Goal: Transaction & Acquisition: Purchase product/service

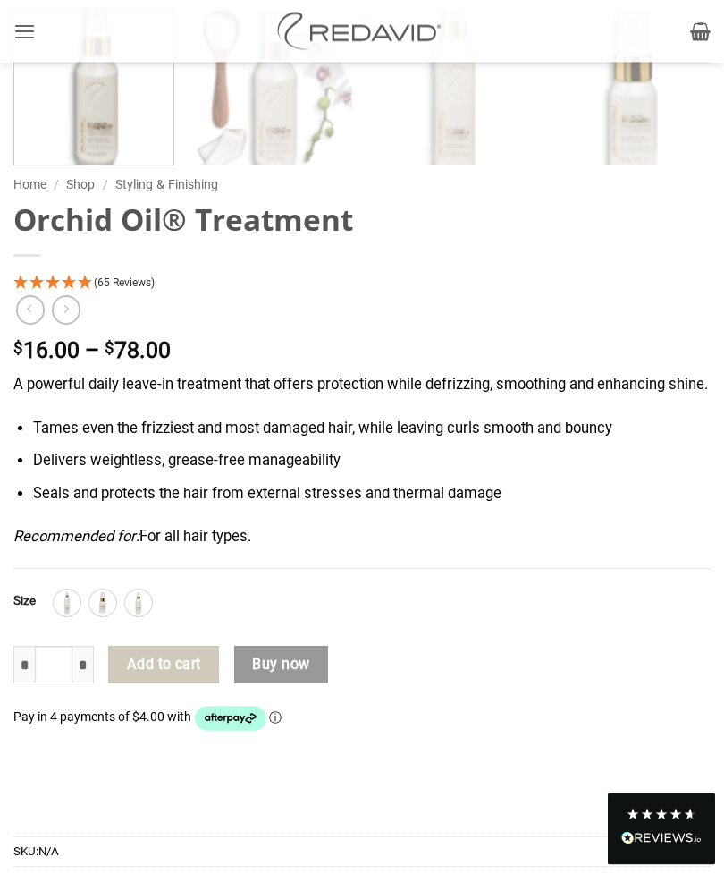
scroll to position [1119, 0]
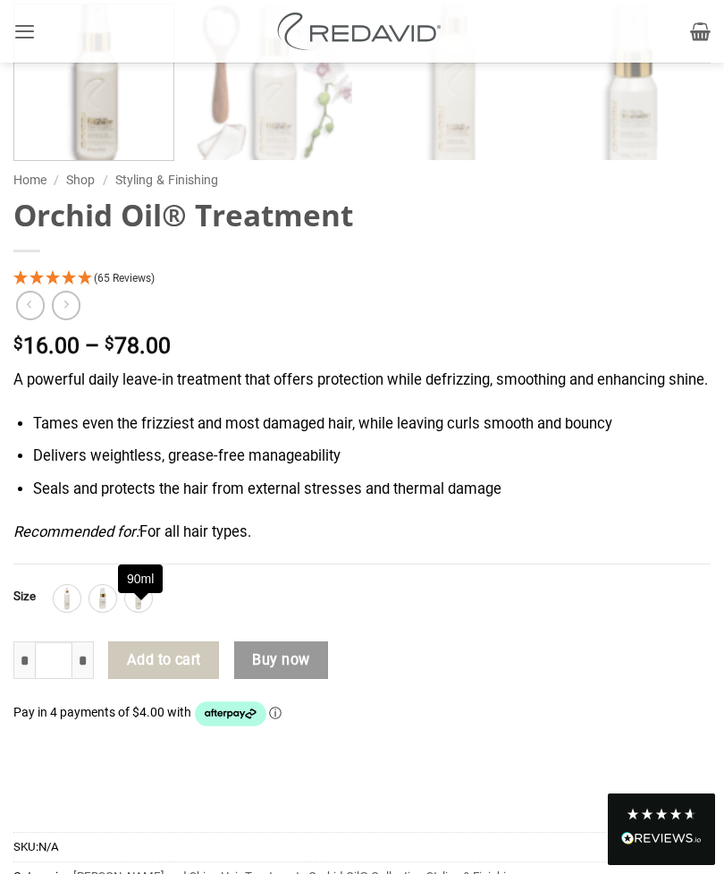
click at [132, 610] on img at bounding box center [138, 598] width 23 height 23
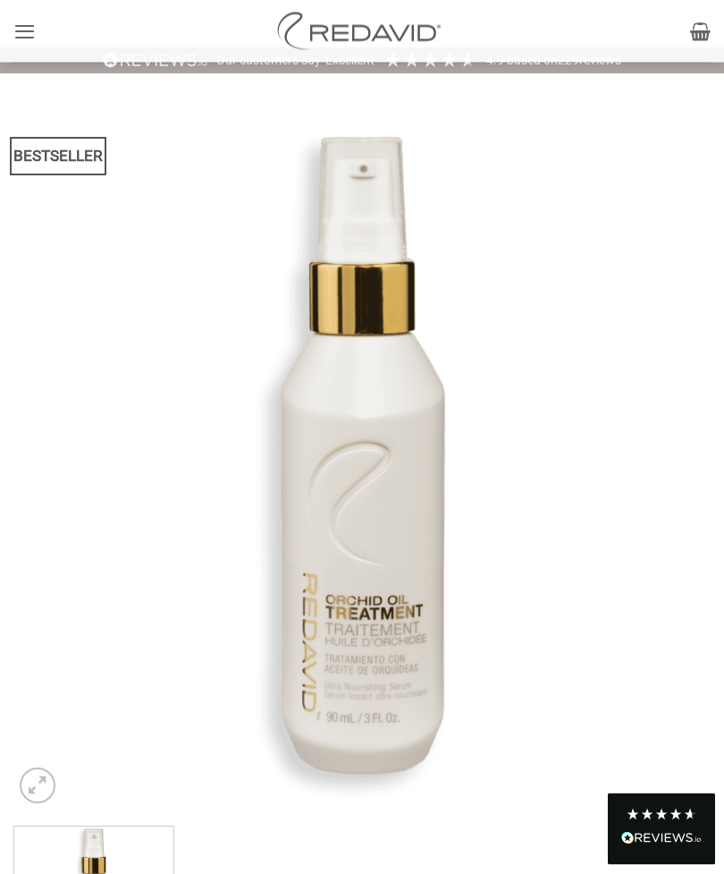
scroll to position [0, 0]
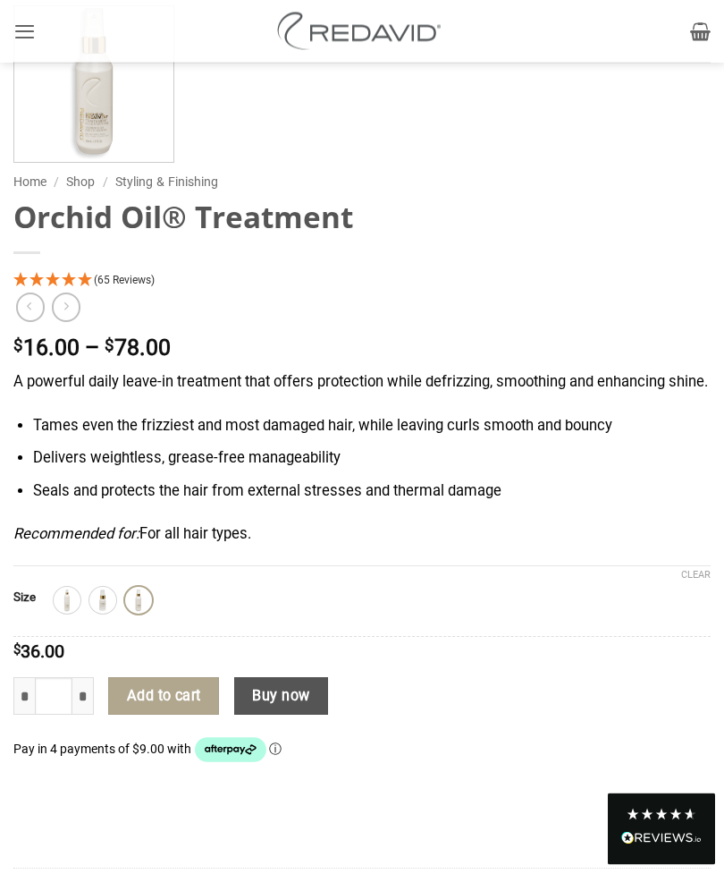
click at [162, 715] on button "Add to cart" at bounding box center [163, 697] width 111 height 38
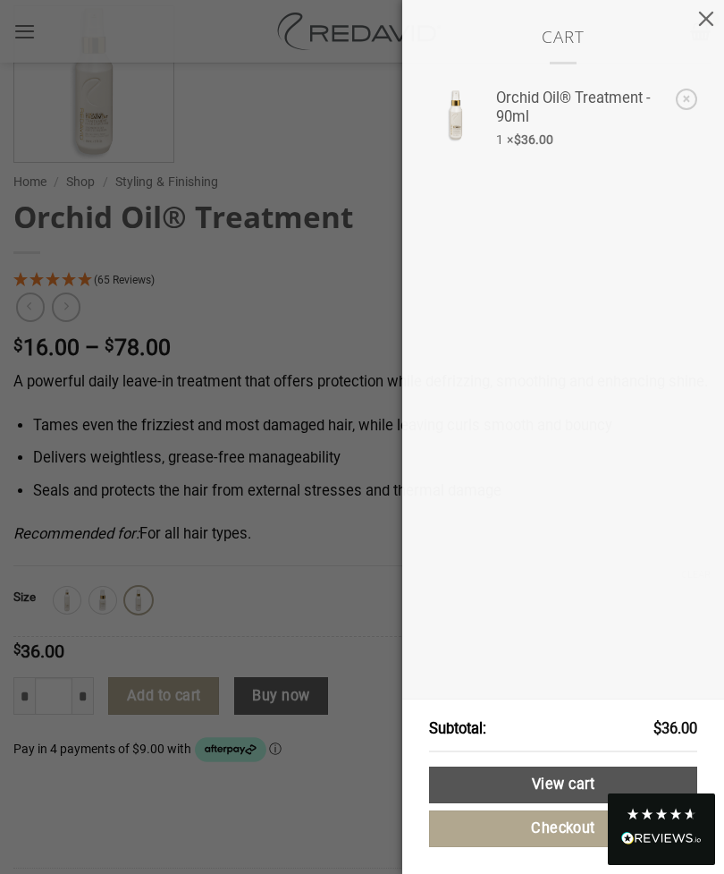
click at [578, 803] on link "View cart" at bounding box center [563, 784] width 268 height 37
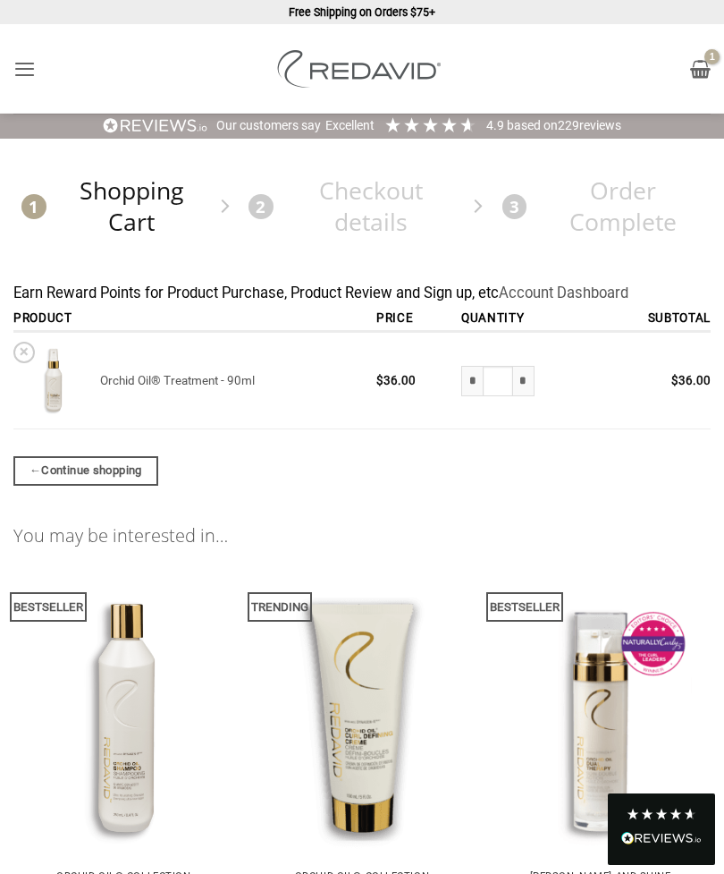
click at [699, 70] on icon "View cart" at bounding box center [700, 68] width 21 height 21
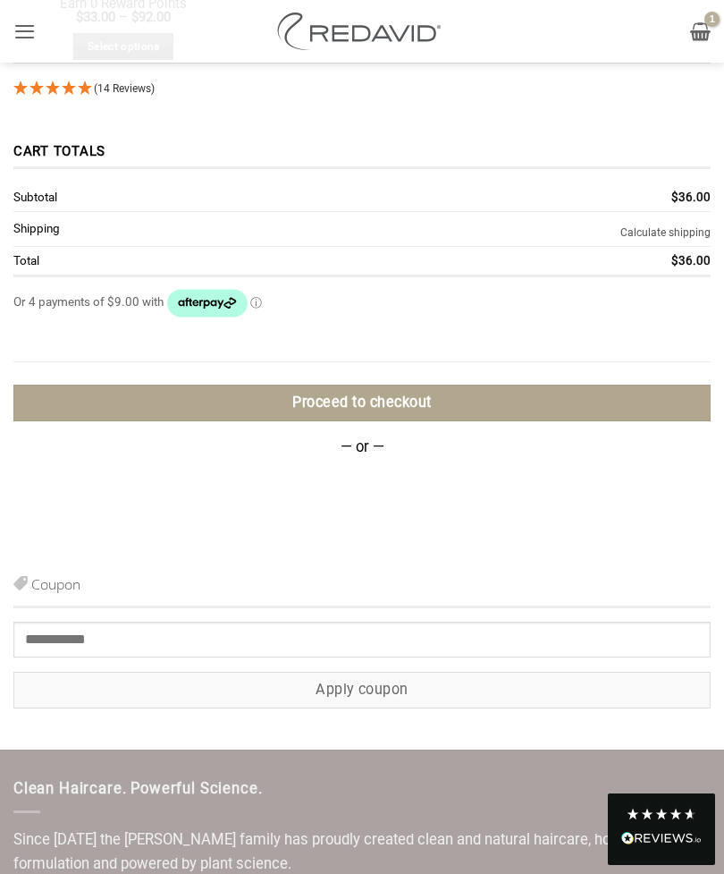
scroll to position [1345, 0]
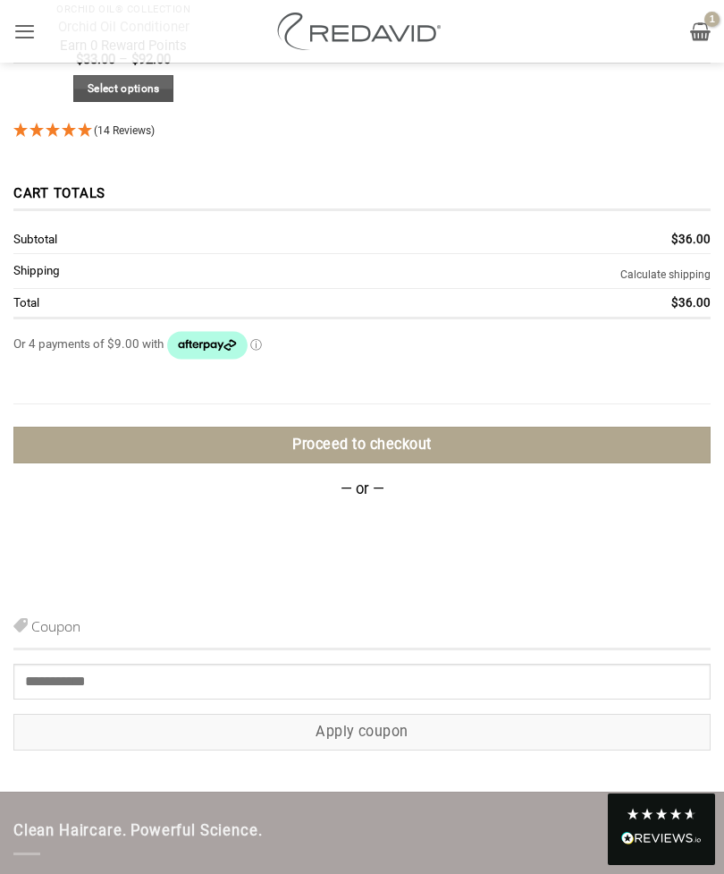
click at [589, 452] on link "Proceed to checkout" at bounding box center [361, 445] width 697 height 37
